Goal: Task Accomplishment & Management: Use online tool/utility

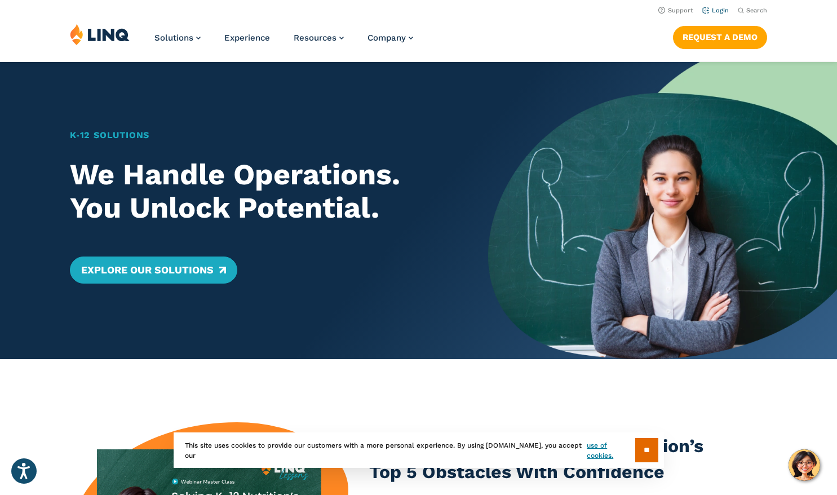
click at [724, 8] on link "Login" at bounding box center [715, 10] width 26 height 7
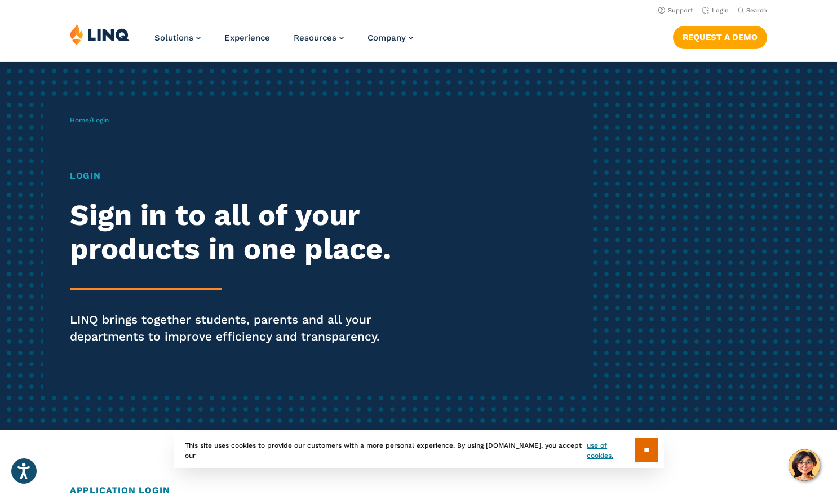
click at [93, 179] on h1 "Login" at bounding box center [231, 176] width 322 height 14
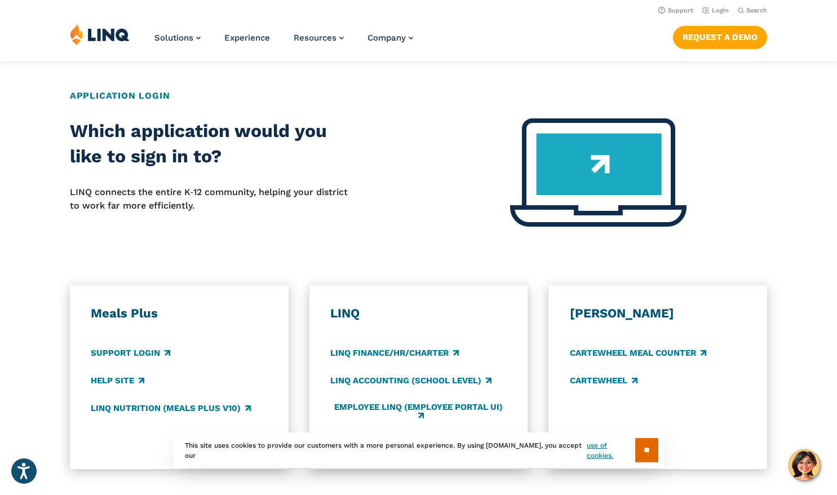
scroll to position [392, 0]
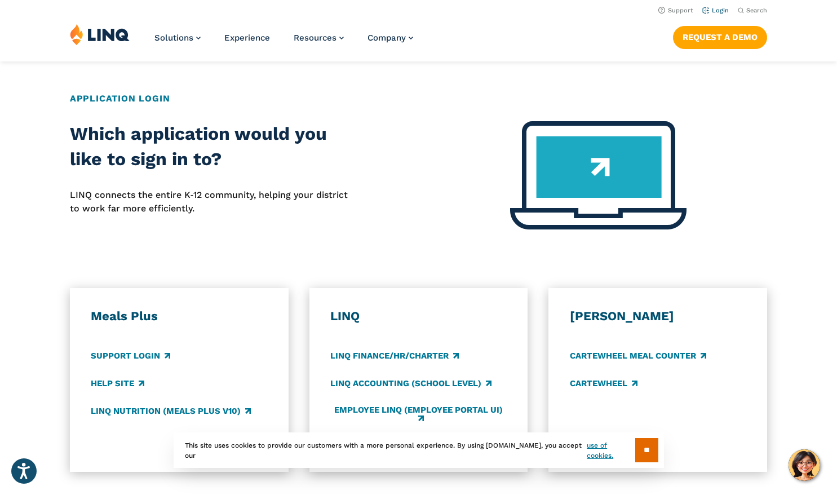
click at [721, 10] on link "Login" at bounding box center [715, 10] width 26 height 7
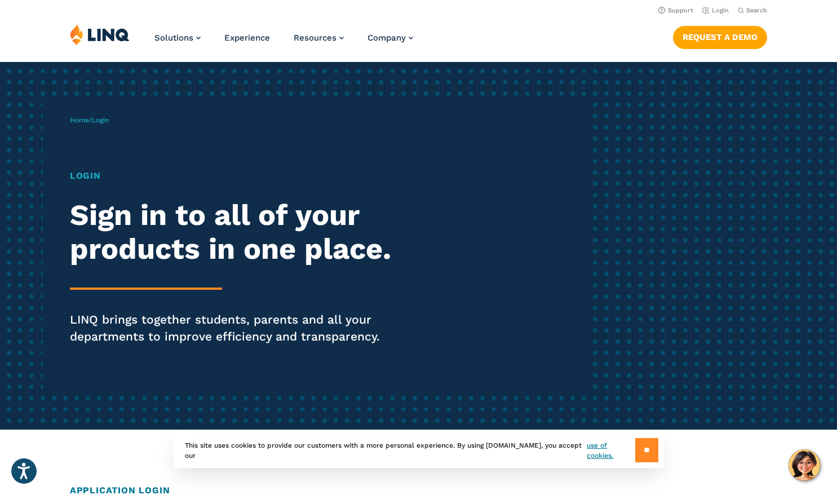
click at [642, 452] on input "**" at bounding box center [646, 450] width 23 height 24
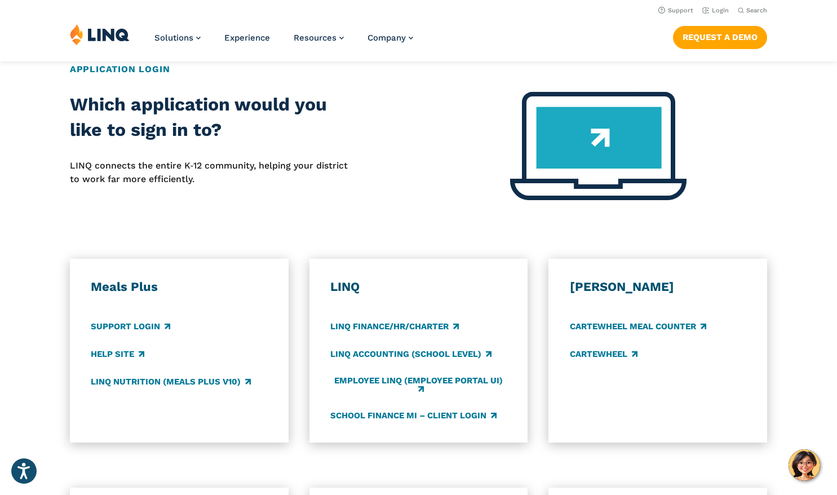
scroll to position [421, 0]
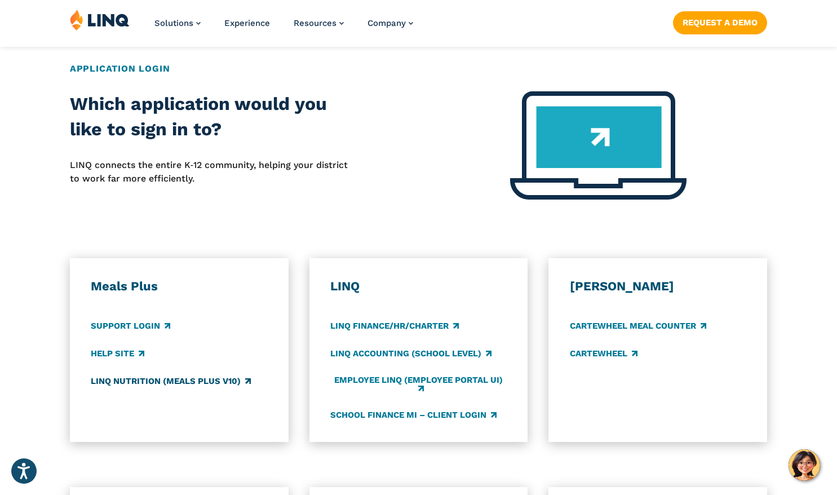
click at [136, 380] on link "LINQ Nutrition (Meals Plus v10)" at bounding box center [171, 381] width 160 height 12
click at [699, 412] on div "Colyar CARTEWHEEL Meal Counter CARTEWHEEL" at bounding box center [658, 349] width 176 height 143
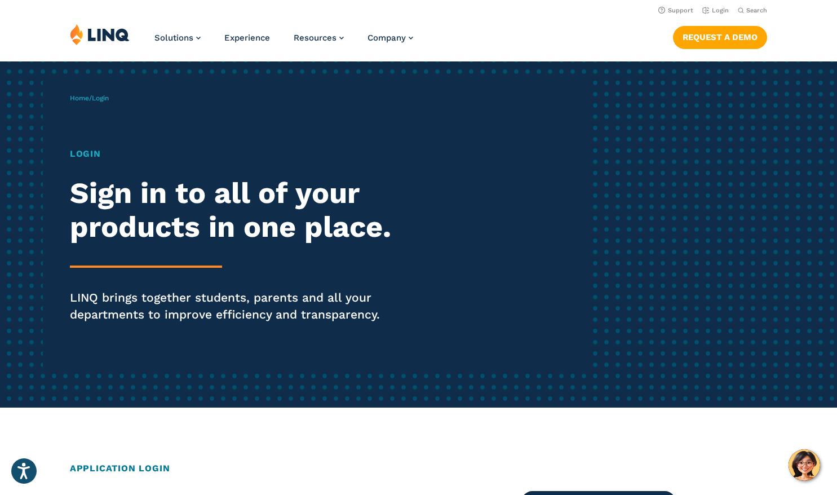
scroll to position [22, 0]
click at [81, 97] on link "Home" at bounding box center [79, 98] width 19 height 8
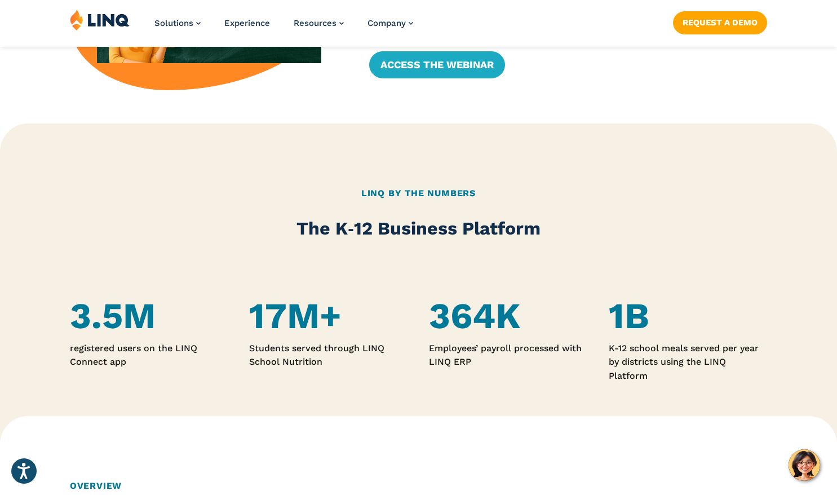
scroll to position [522, 0]
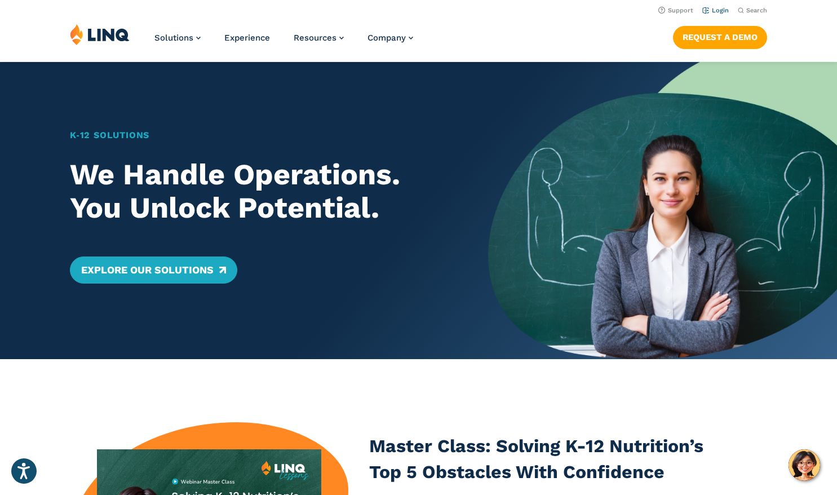
click at [722, 9] on link "Login" at bounding box center [715, 10] width 26 height 7
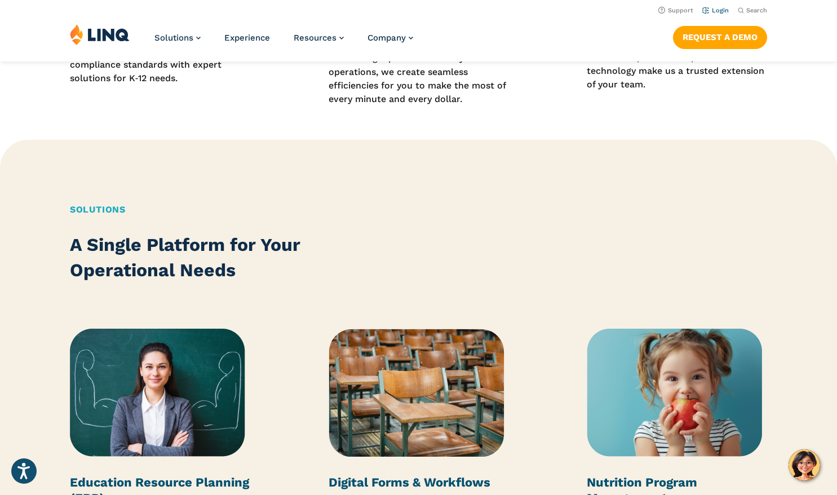
scroll to position [1179, 0]
